Goal: Task Accomplishment & Management: Manage account settings

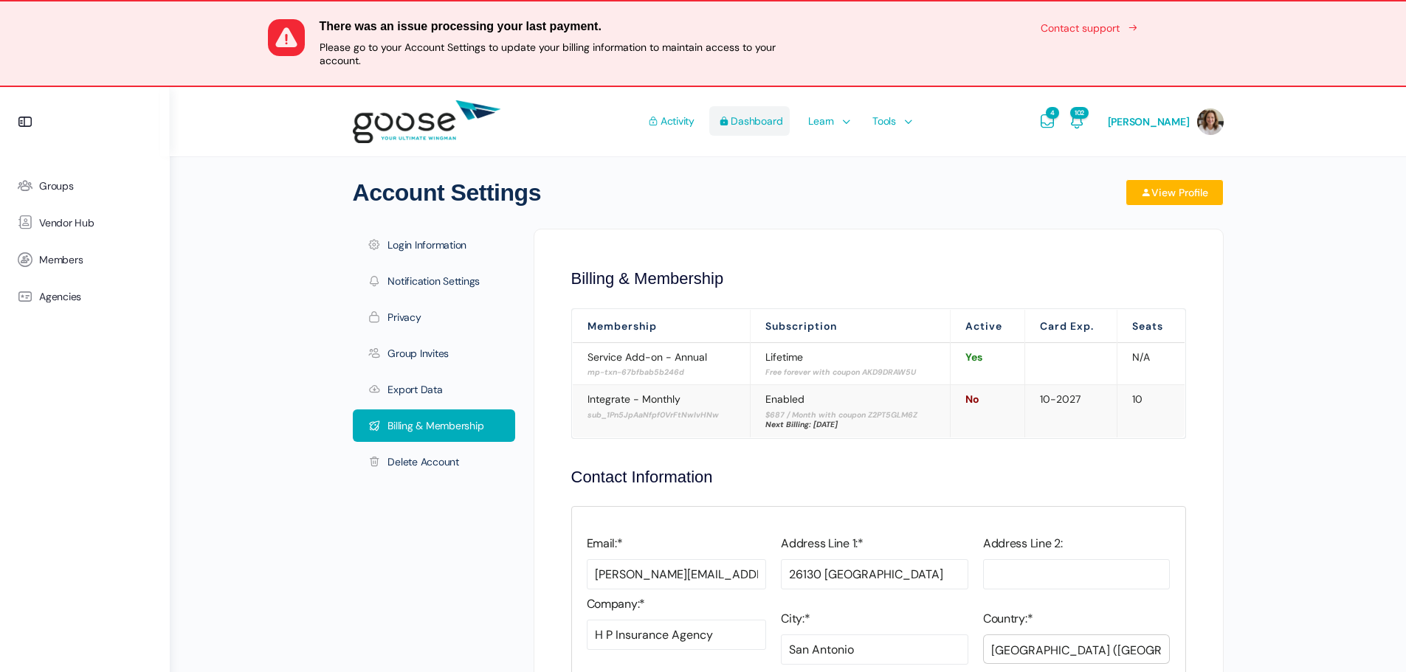
click at [761, 123] on span "Dashboard" at bounding box center [750, 120] width 66 height 69
